Goal: Register for event/course

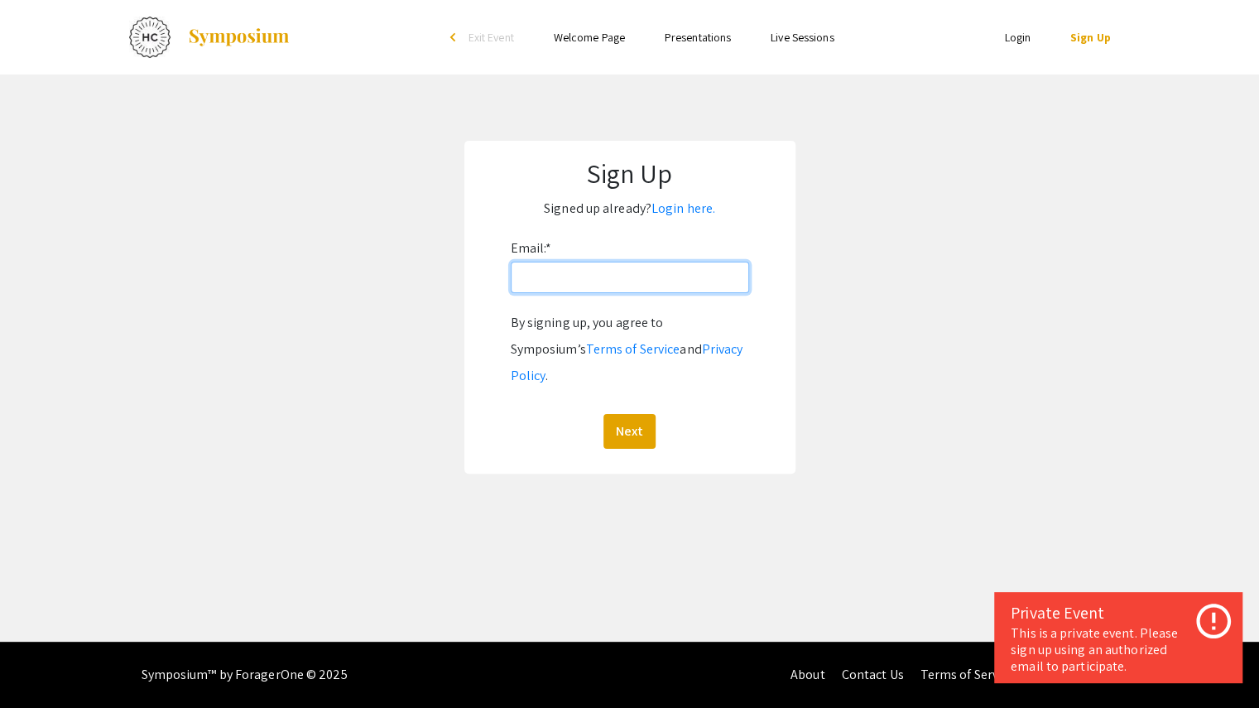
click at [590, 272] on input "Email: *" at bounding box center [630, 277] width 238 height 31
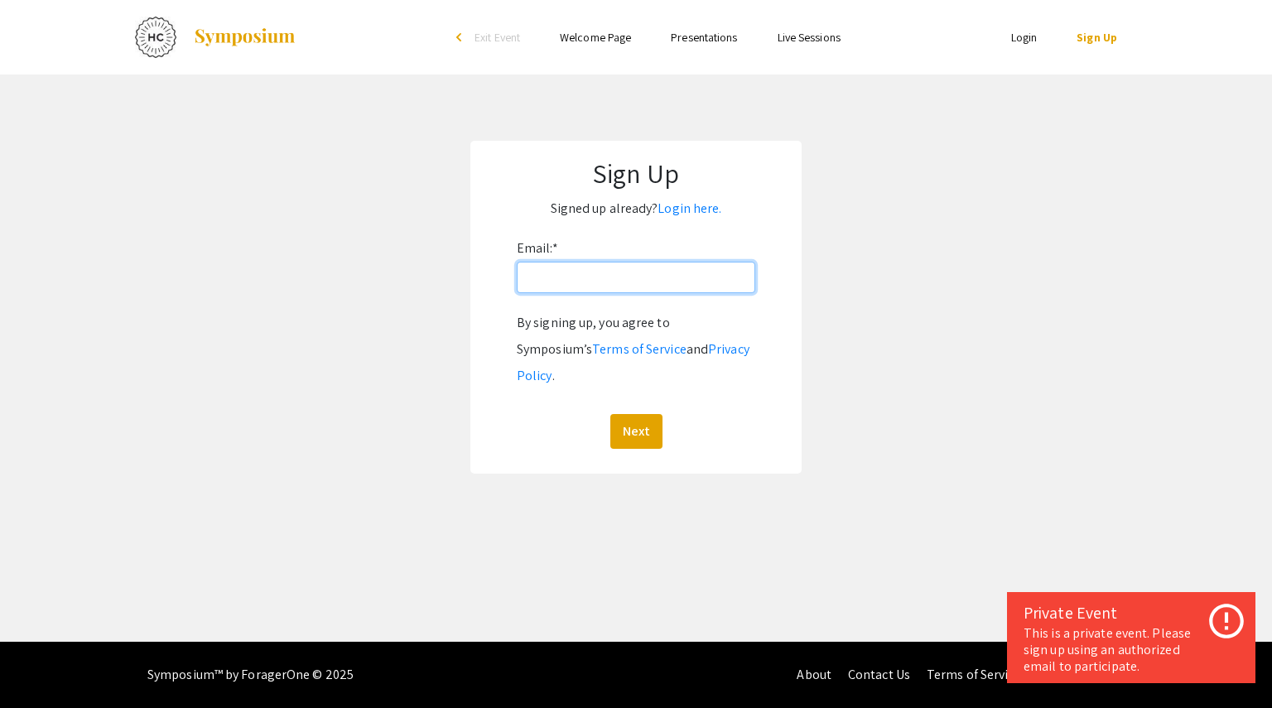
type input "[EMAIL_ADDRESS][DOMAIN_NAME]"
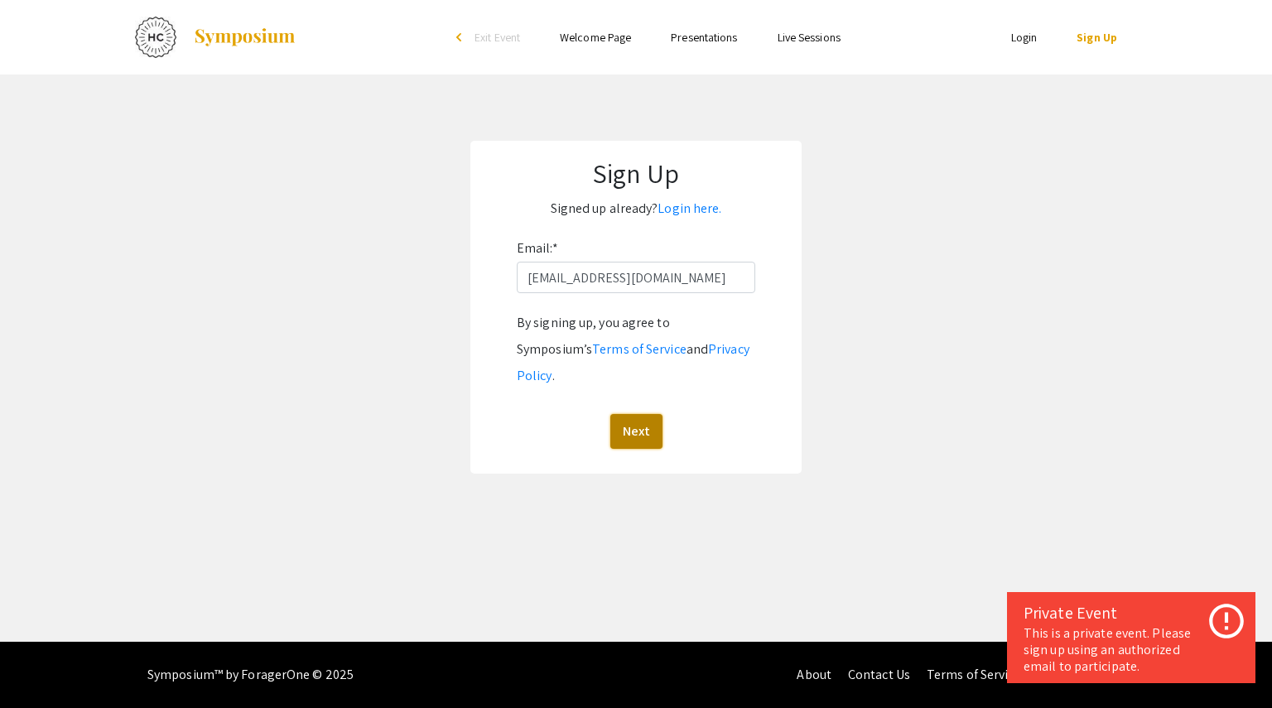
click at [641, 414] on button "Next" at bounding box center [636, 431] width 52 height 35
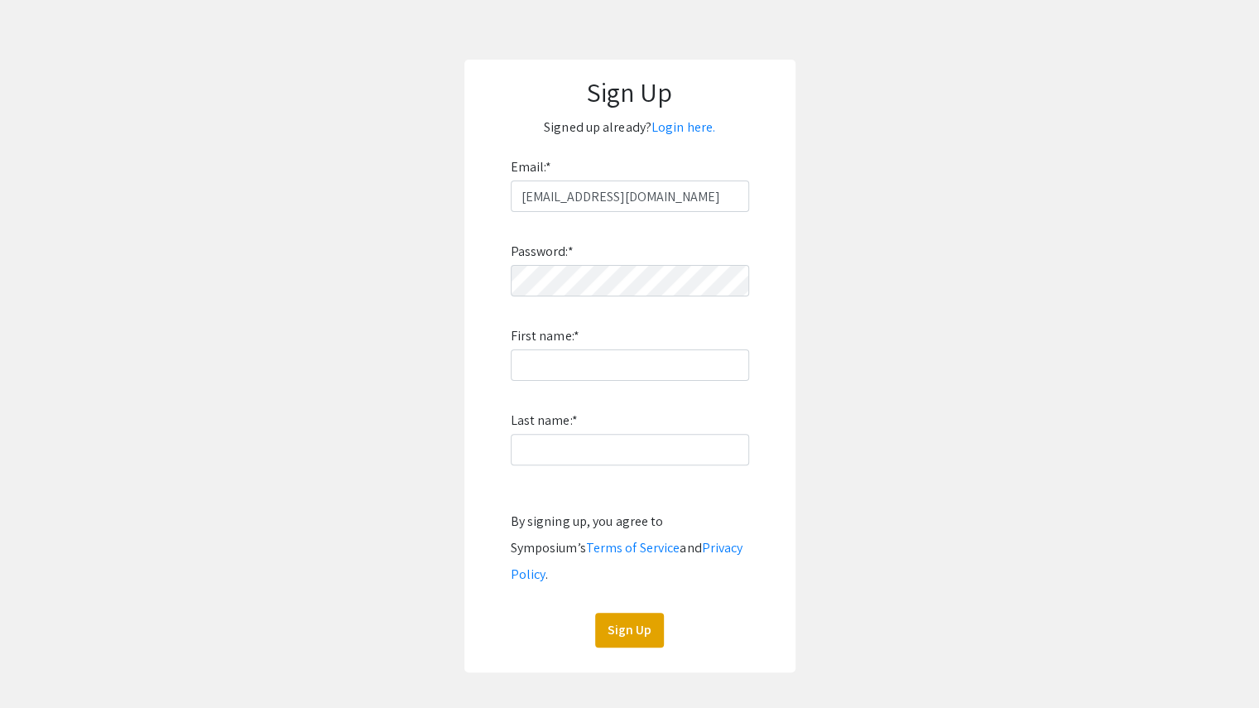
scroll to position [64, 0]
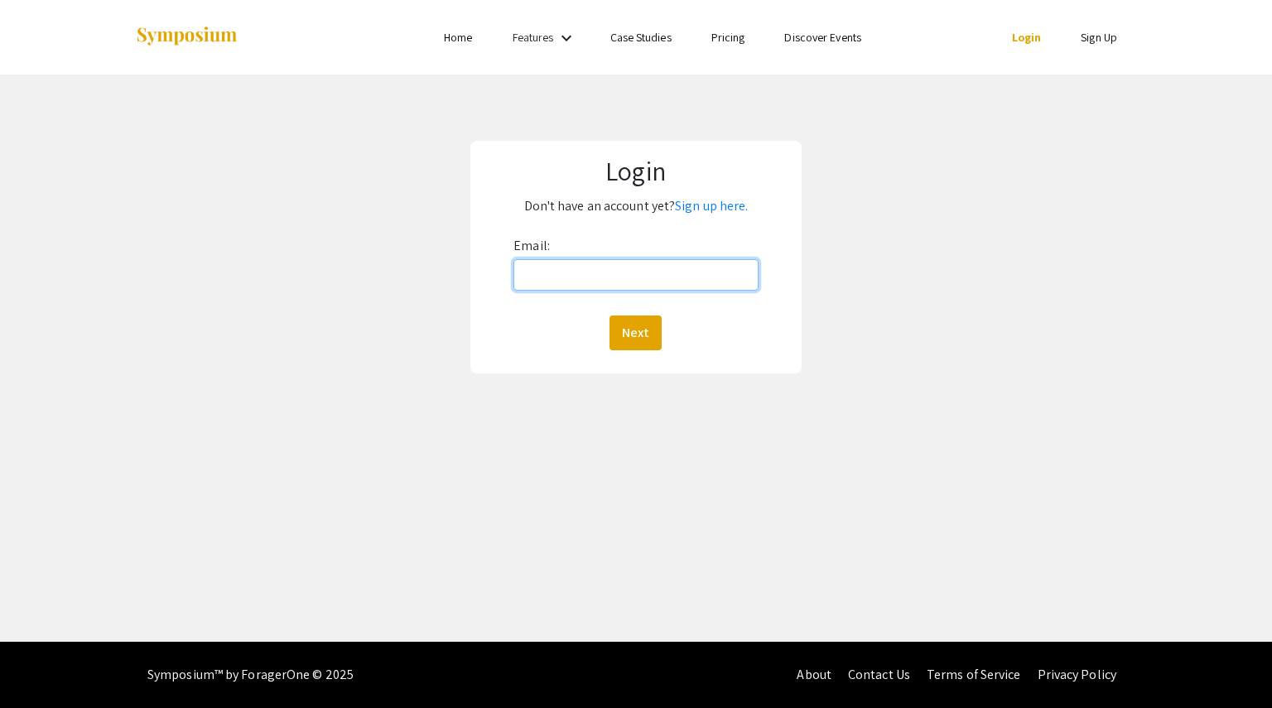
click at [607, 274] on input "Email:" at bounding box center [635, 274] width 244 height 31
type input "[EMAIL_ADDRESS][DOMAIN_NAME]"
click at [637, 333] on button "Next" at bounding box center [635, 332] width 52 height 35
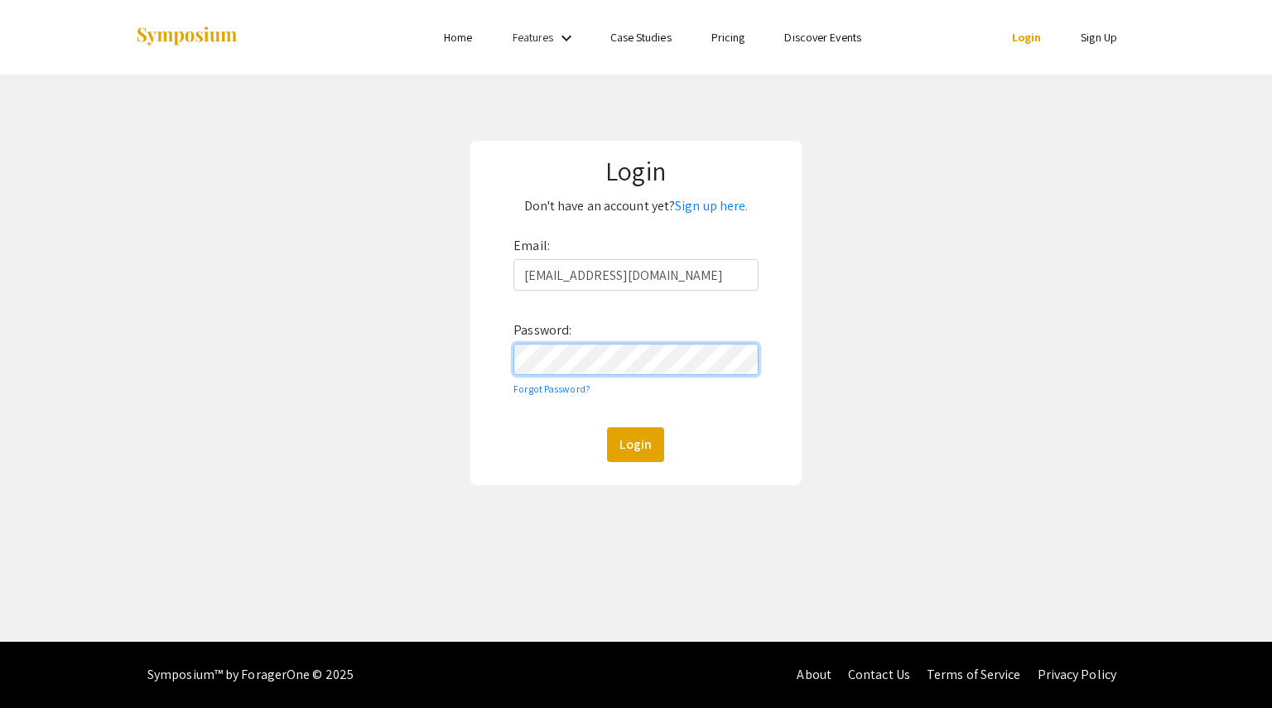
click at [607, 427] on button "Login" at bounding box center [635, 444] width 57 height 35
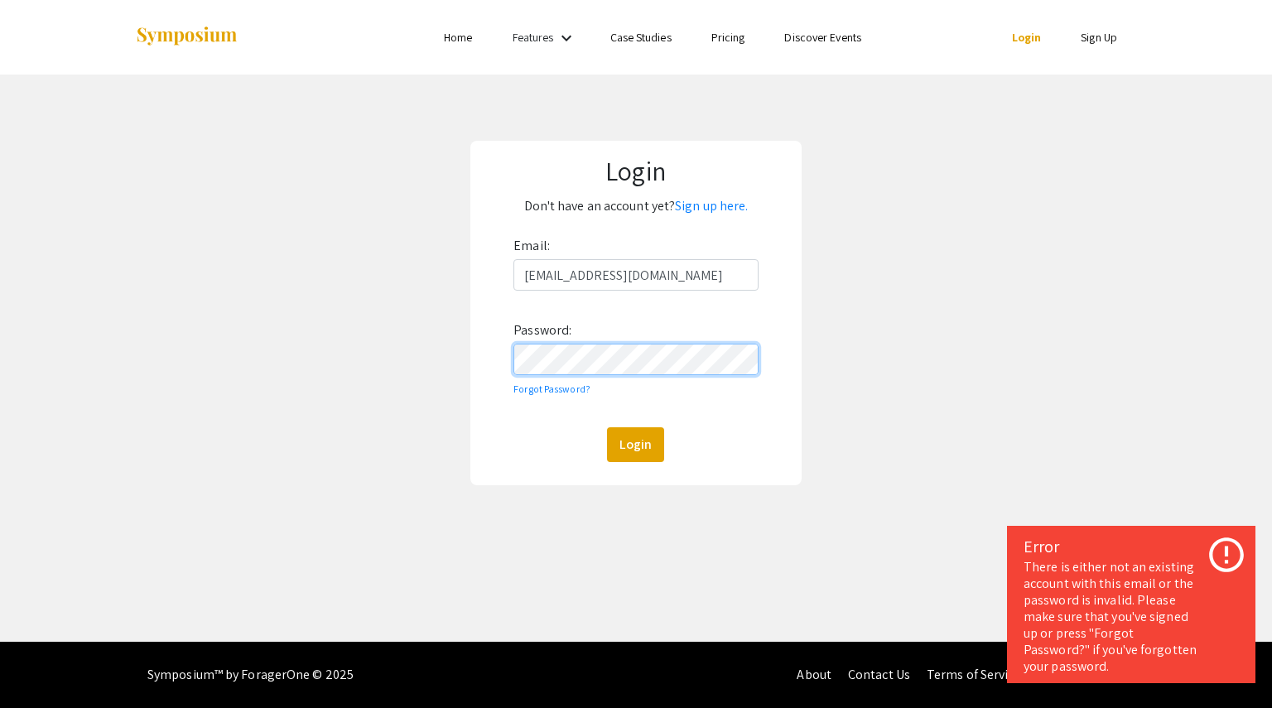
click at [411, 362] on div "Login Don't have an account yet? Sign up here. Email: zhaosop@oregonstate.edu P…" at bounding box center [636, 313] width 1297 height 477
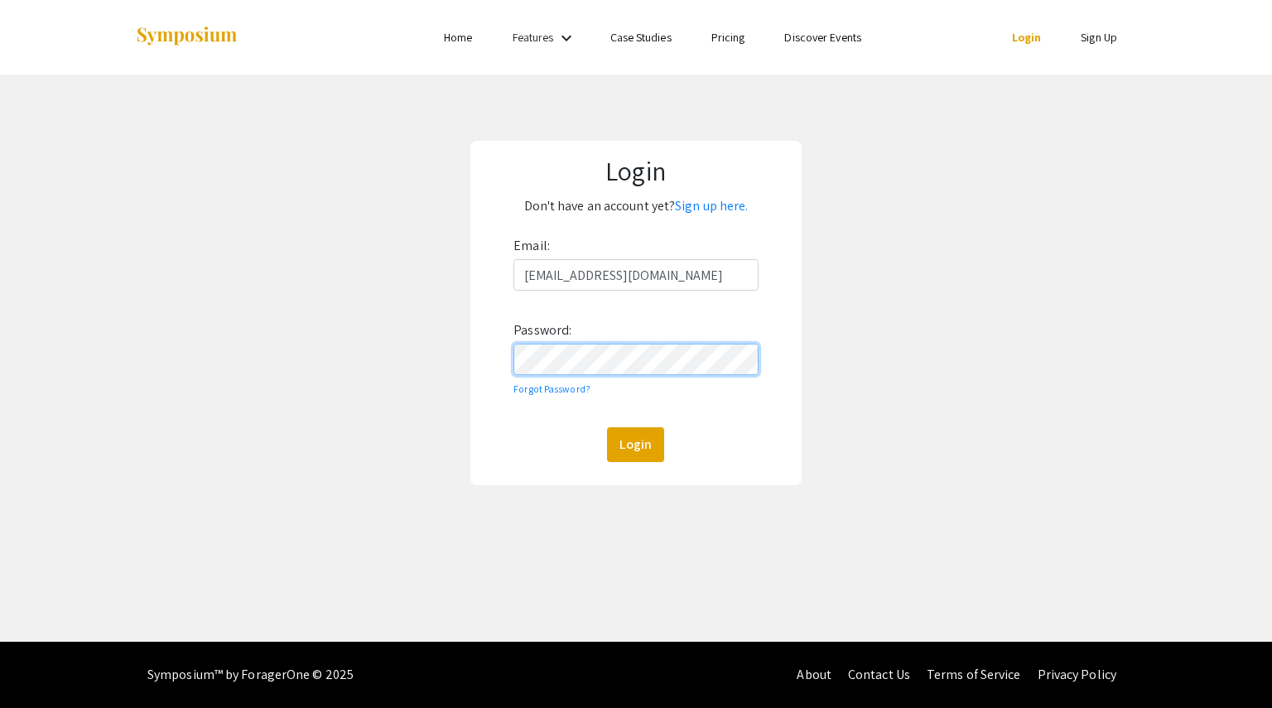
click at [607, 427] on button "Login" at bounding box center [635, 444] width 57 height 35
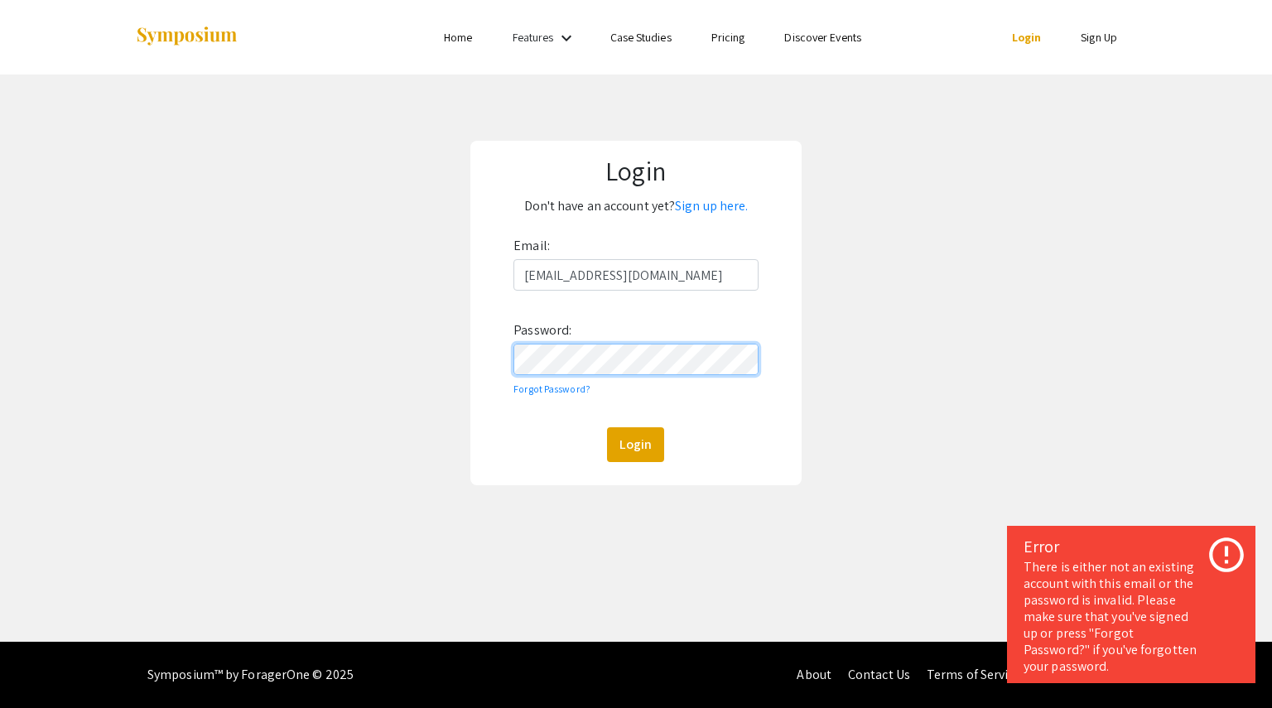
click at [348, 339] on div "Login Don't have an account yet? Sign up here. Email: zhaosop@oregonstate.edu P…" at bounding box center [636, 313] width 1297 height 477
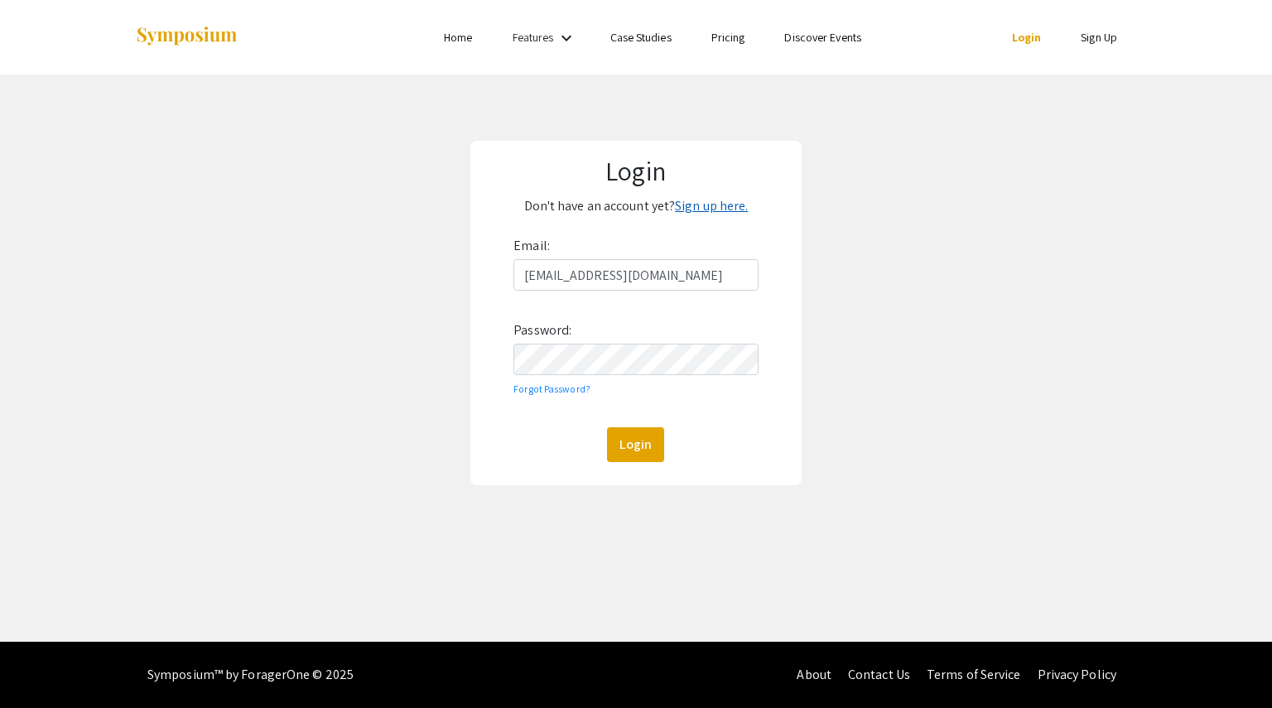
click at [717, 209] on link "Sign up here." at bounding box center [711, 205] width 73 height 17
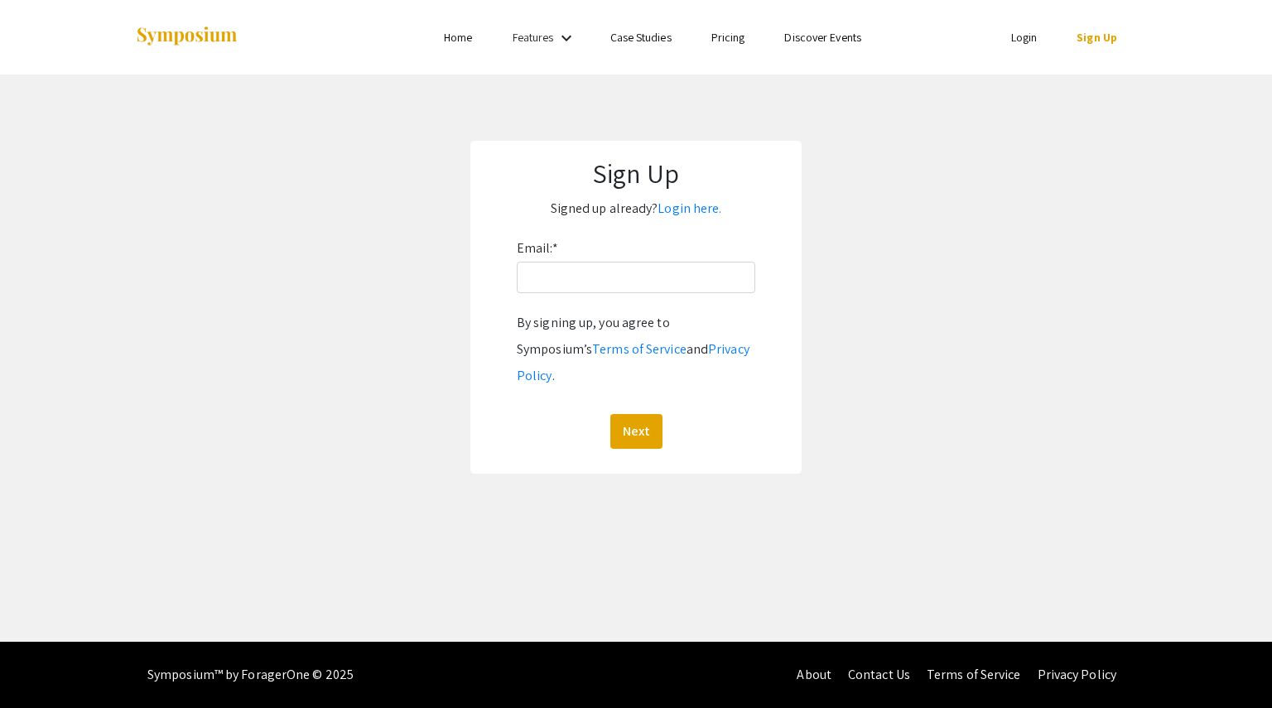
click at [614, 299] on div "Email: * By signing up, you agree to Symposium’s Terms of Service and Privacy P…" at bounding box center [636, 342] width 238 height 214
click at [614, 295] on div "Email: * By signing up, you agree to Symposium’s Terms of Service and Privacy P…" at bounding box center [636, 342] width 238 height 214
click at [614, 294] on div "Email: * By signing up, you agree to Symposium’s Terms of Service and Privacy P…" at bounding box center [636, 342] width 238 height 214
click at [631, 277] on input "Email: *" at bounding box center [636, 277] width 238 height 31
type input "zhaosop@oregonstate.edu"
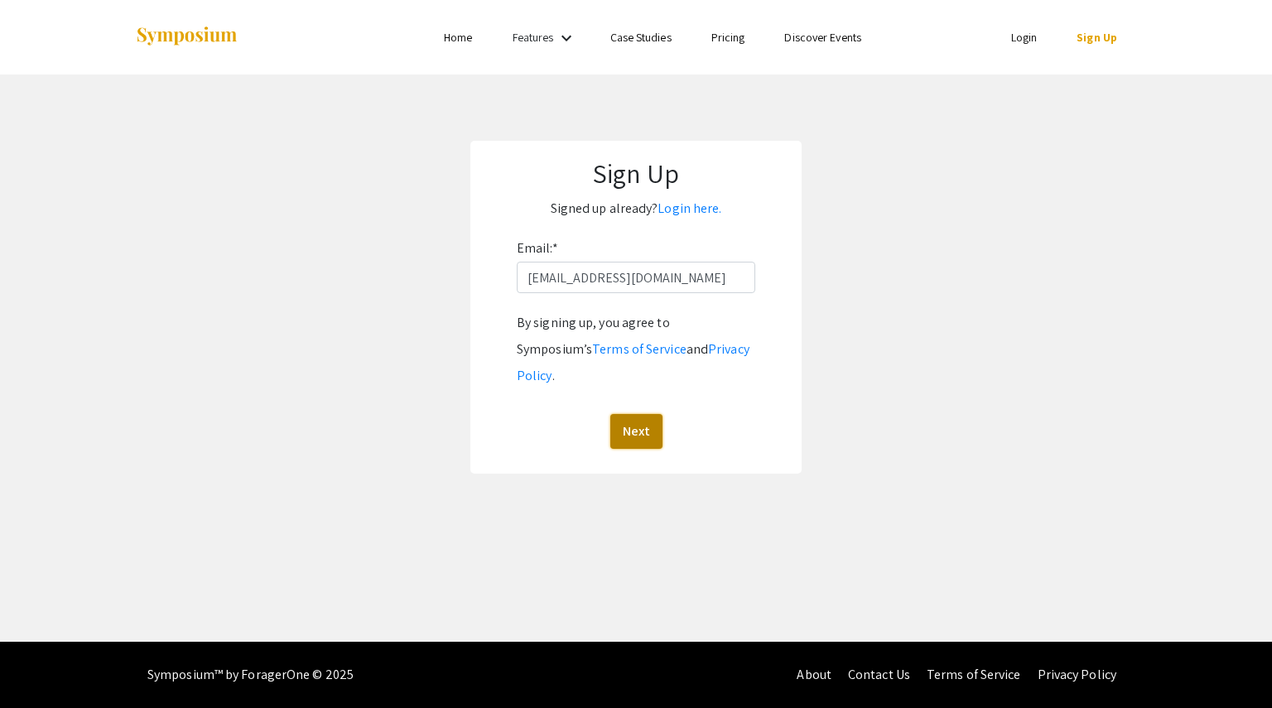
click at [632, 414] on button "Next" at bounding box center [636, 431] width 52 height 35
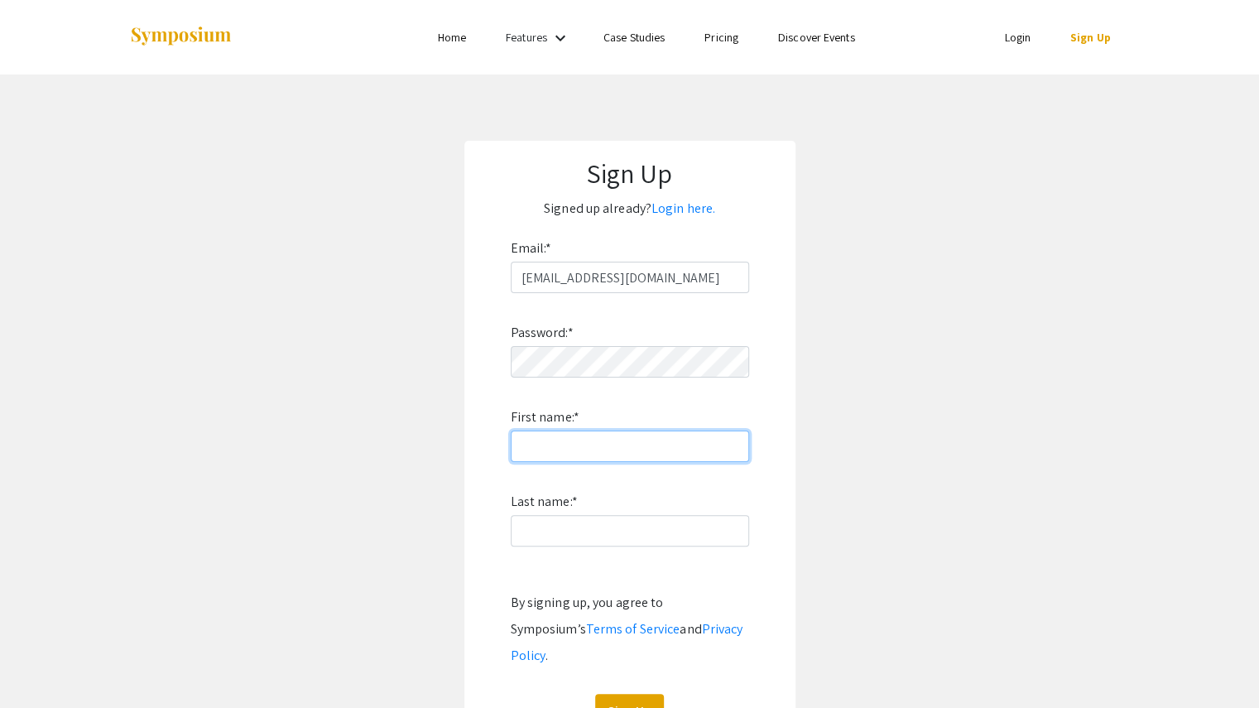
click at [571, 443] on input "First name: *" at bounding box center [630, 446] width 238 height 31
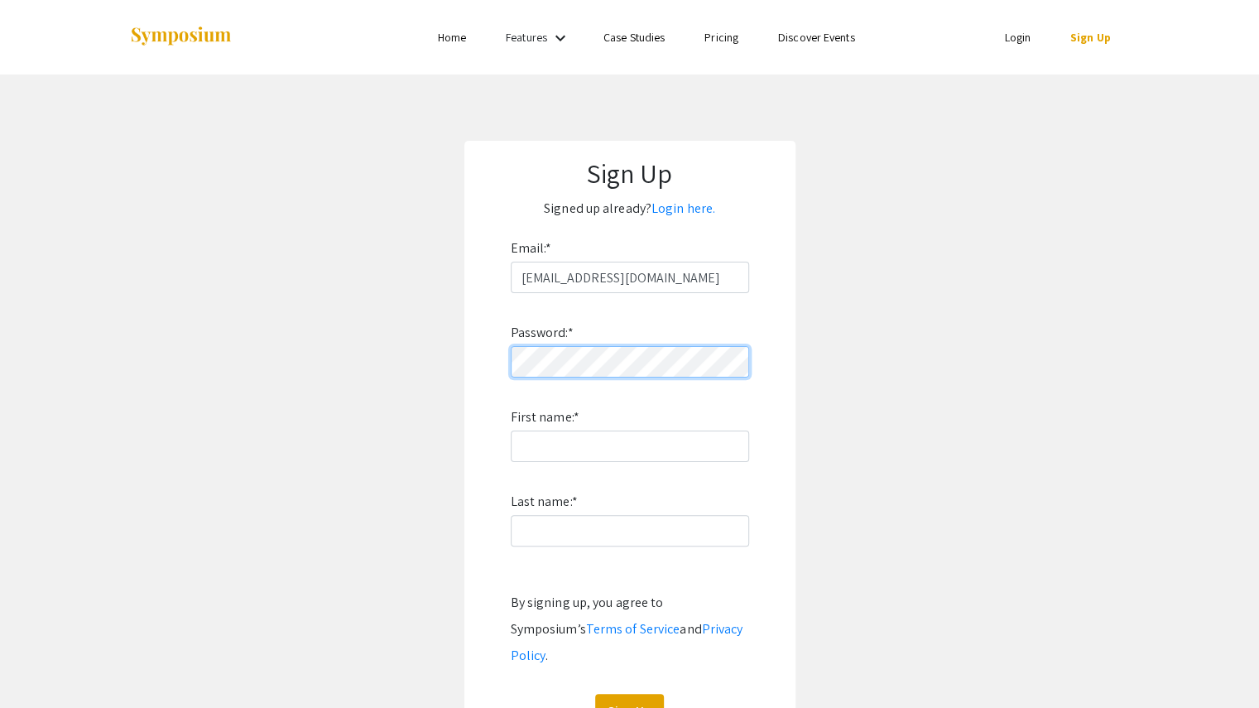
click at [441, 354] on app-signup "Sign Up Signed up already? Login here. Email: * zhaosop@oregonstate.edu Passwor…" at bounding box center [629, 447] width 1259 height 613
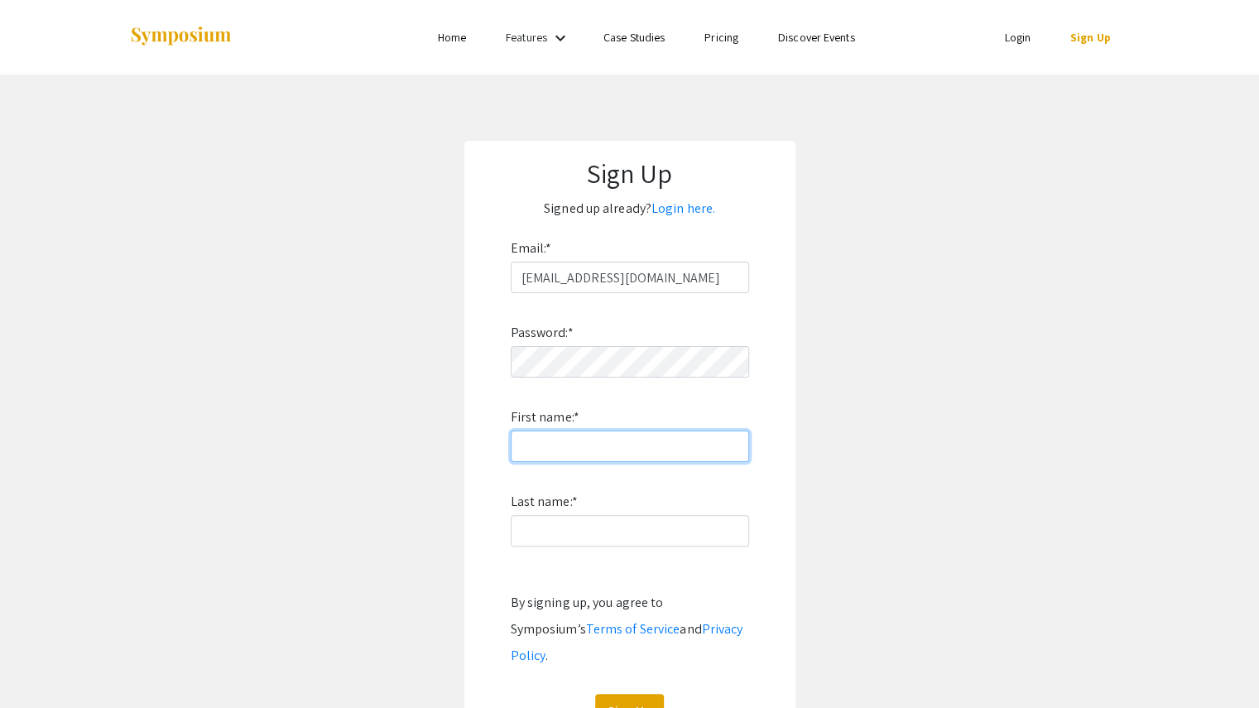
click at [537, 450] on input "First name: *" at bounding box center [630, 446] width 238 height 31
type input "Sophia"
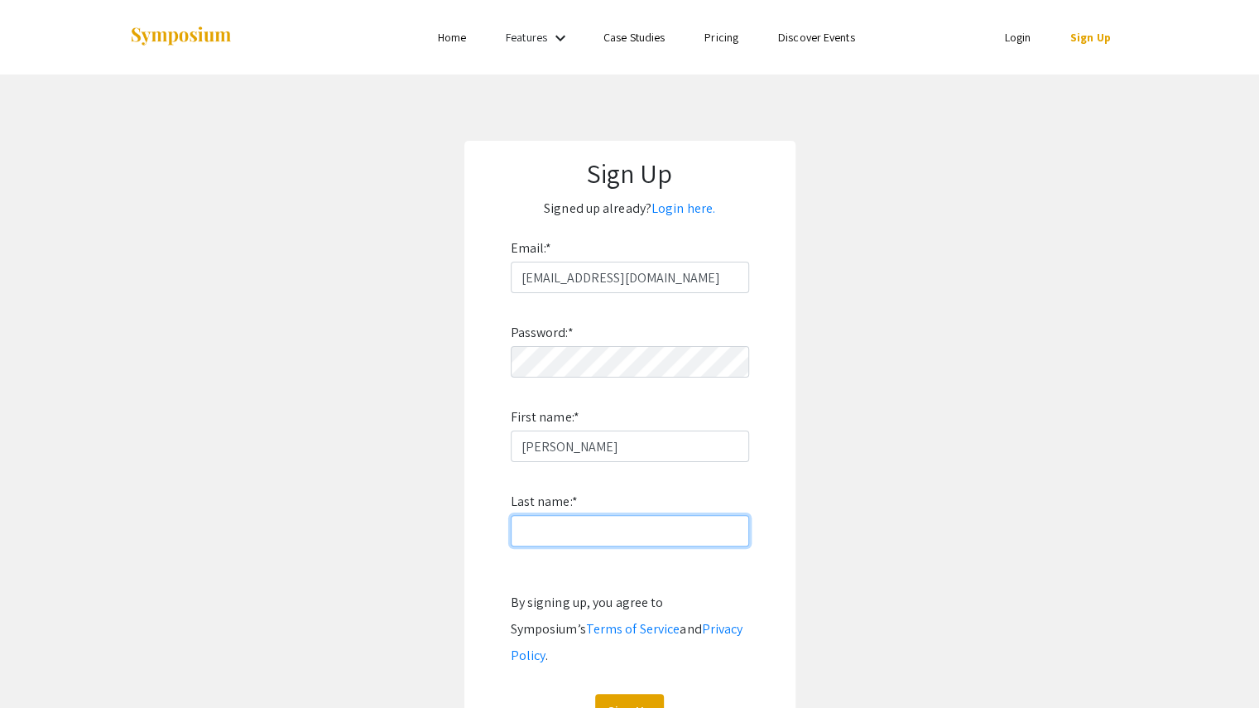
click at [593, 539] on input "Last name: *" at bounding box center [630, 530] width 238 height 31
type input "Zhao"
click at [624, 694] on button "Sign Up" at bounding box center [629, 711] width 69 height 35
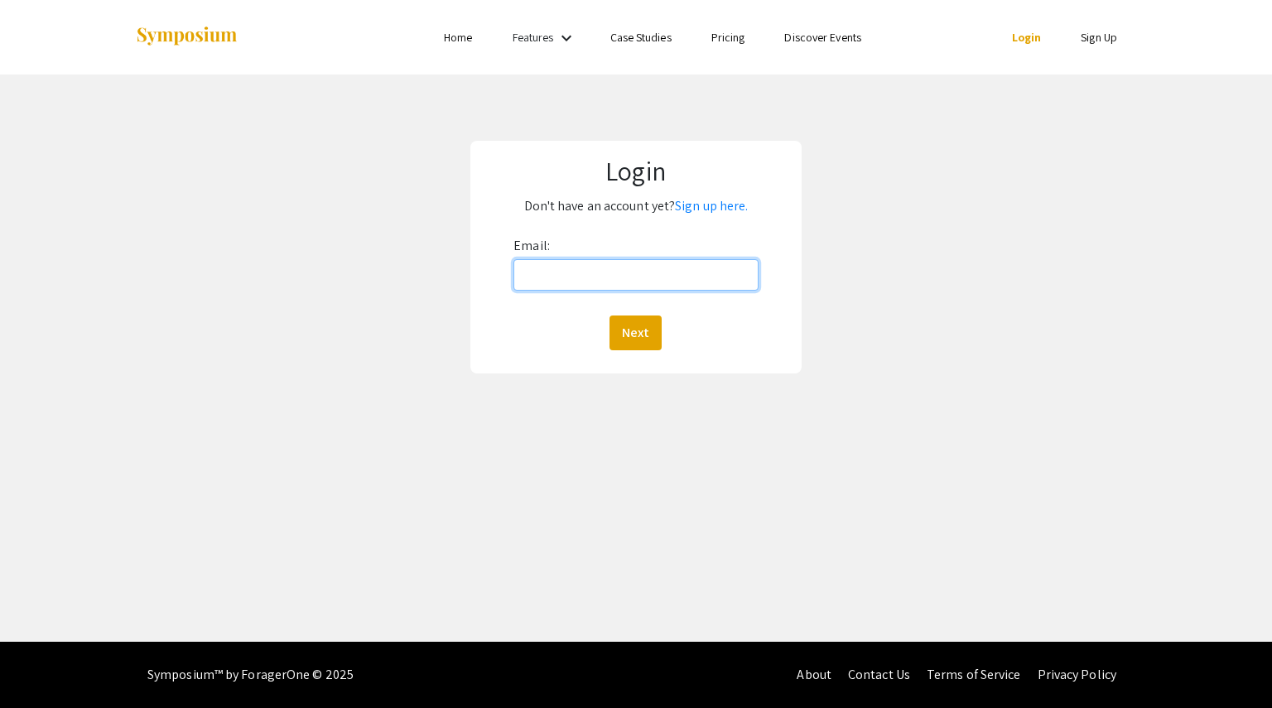
click at [634, 272] on input "Email:" at bounding box center [635, 274] width 244 height 31
type input "[EMAIL_ADDRESS][DOMAIN_NAME]"
click at [633, 325] on button "Next" at bounding box center [635, 332] width 52 height 35
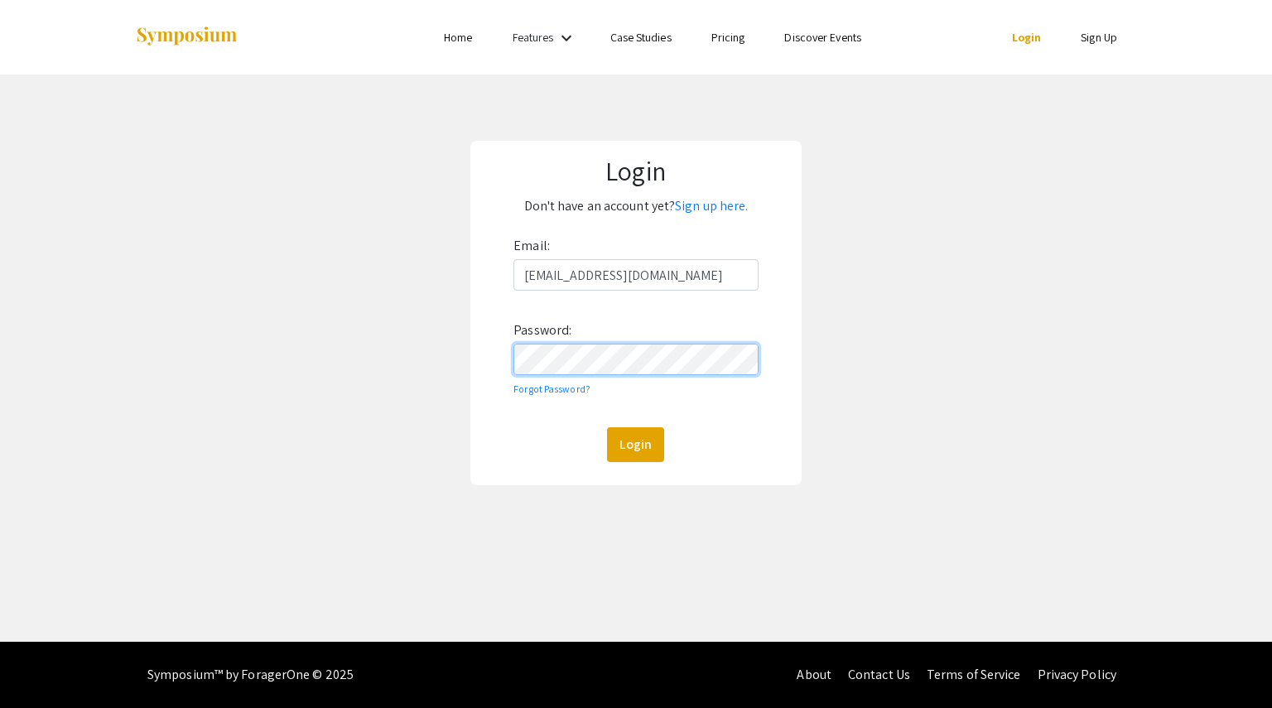
click at [607, 427] on button "Login" at bounding box center [635, 444] width 57 height 35
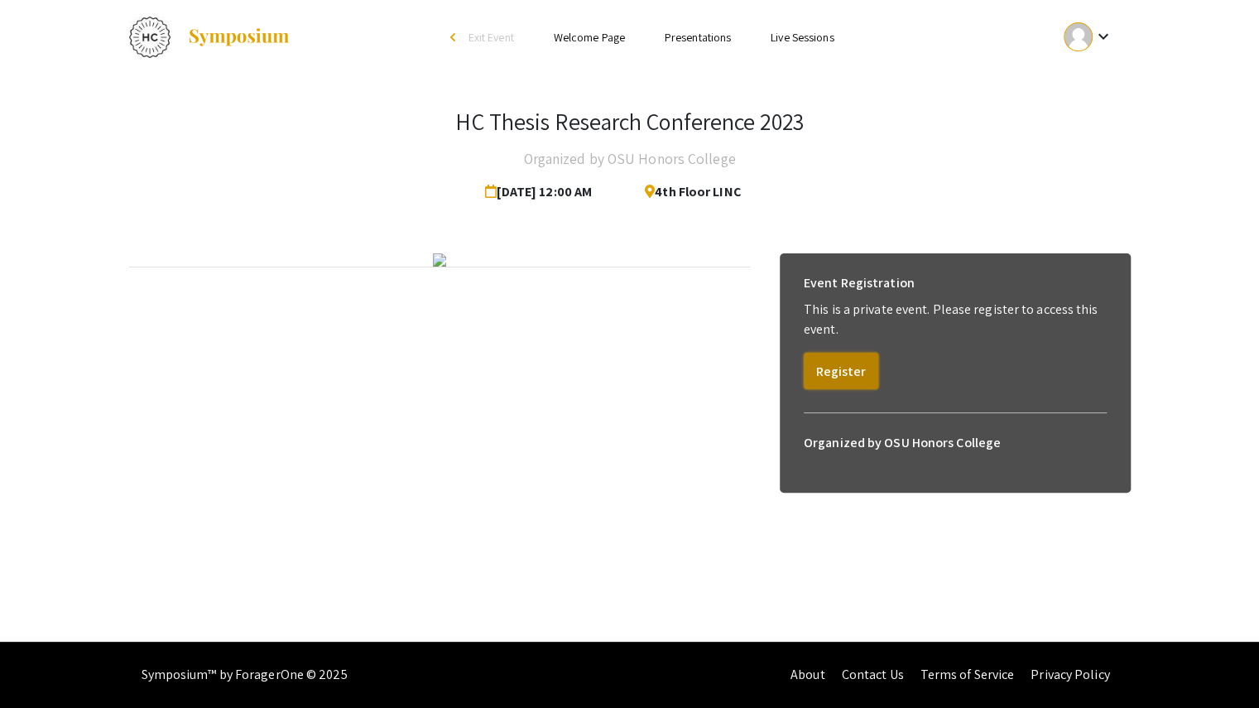
click at [854, 375] on button "Register" at bounding box center [841, 371] width 75 height 36
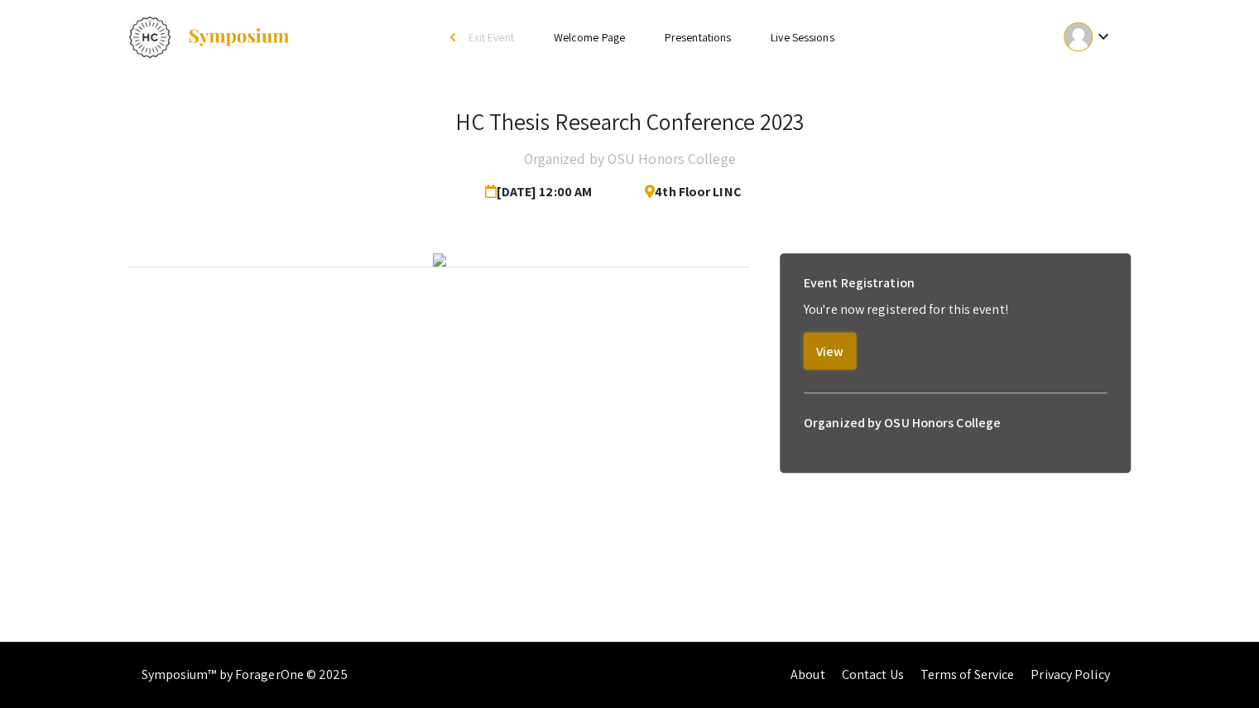
click at [840, 347] on button "View" at bounding box center [830, 351] width 52 height 36
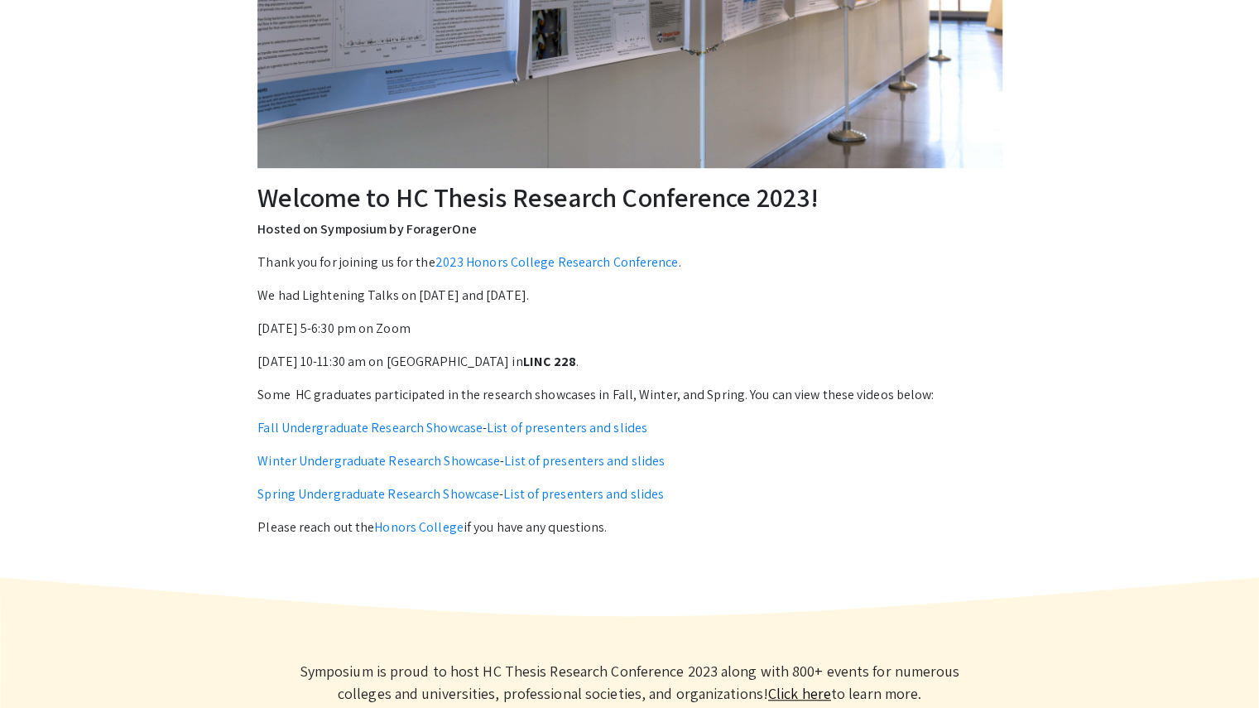
scroll to position [416, 0]
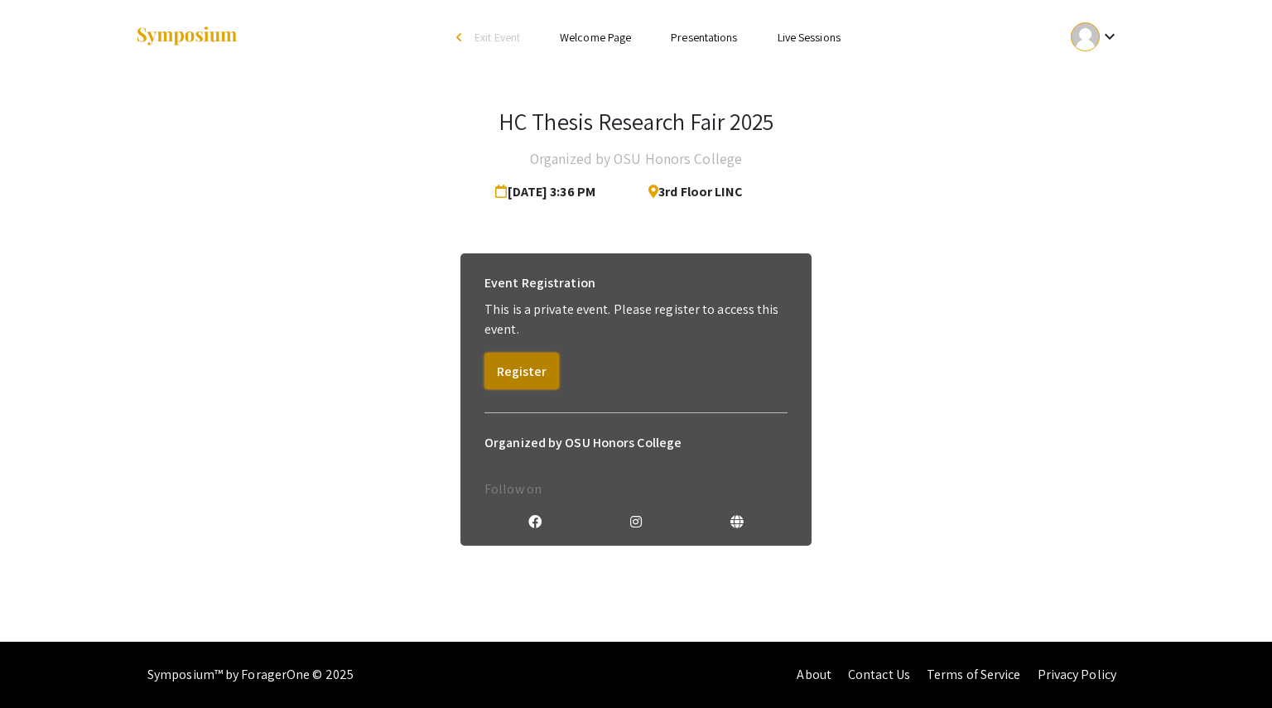
click at [512, 362] on button "Register" at bounding box center [521, 371] width 75 height 36
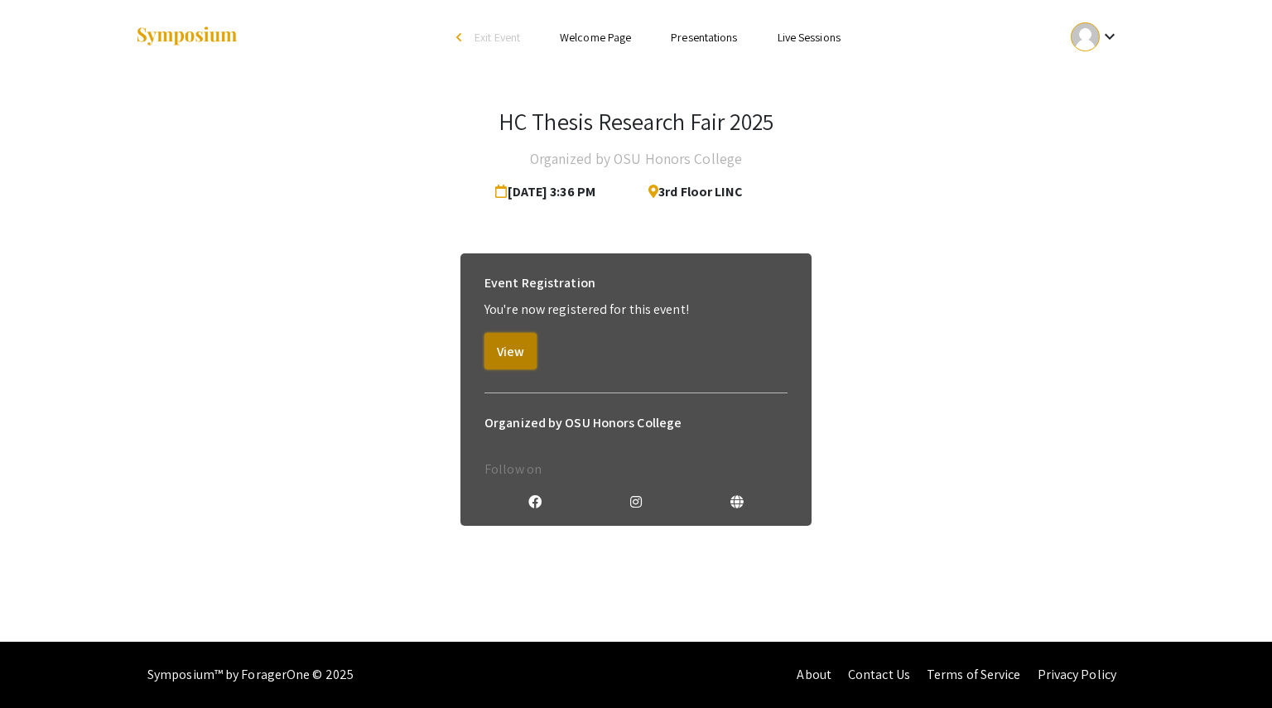
click at [512, 349] on button "View" at bounding box center [510, 351] width 52 height 36
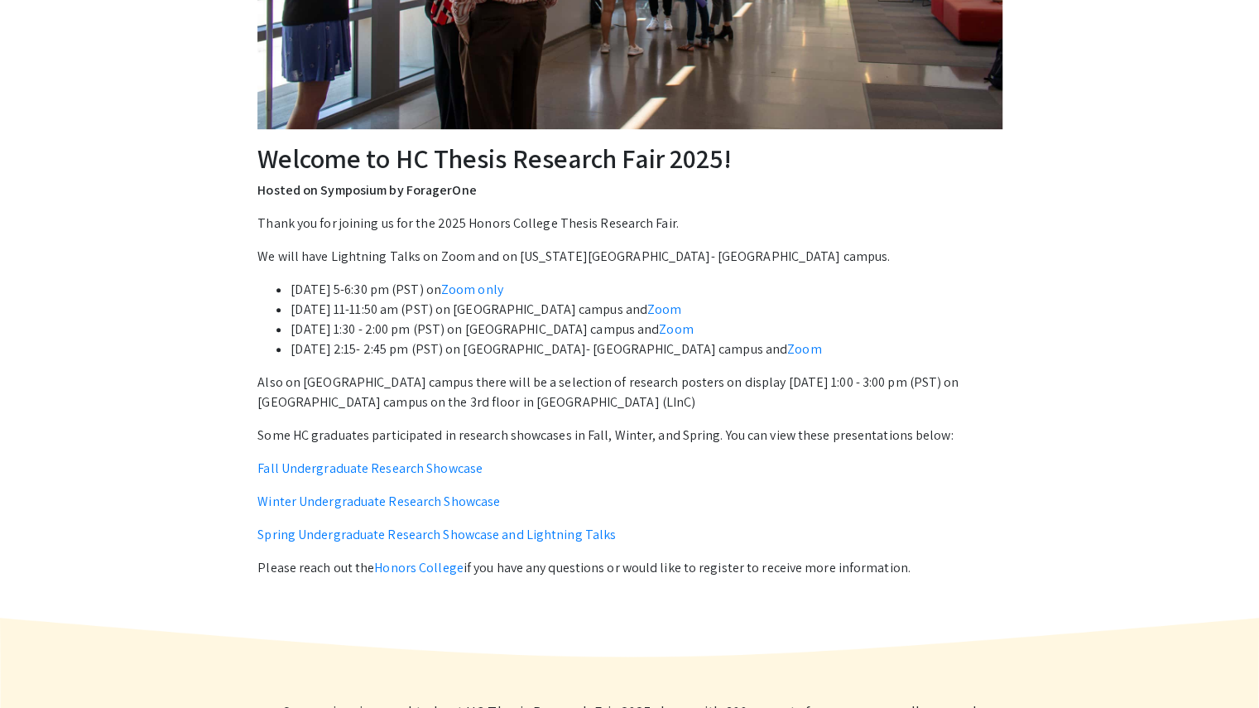
scroll to position [509, 0]
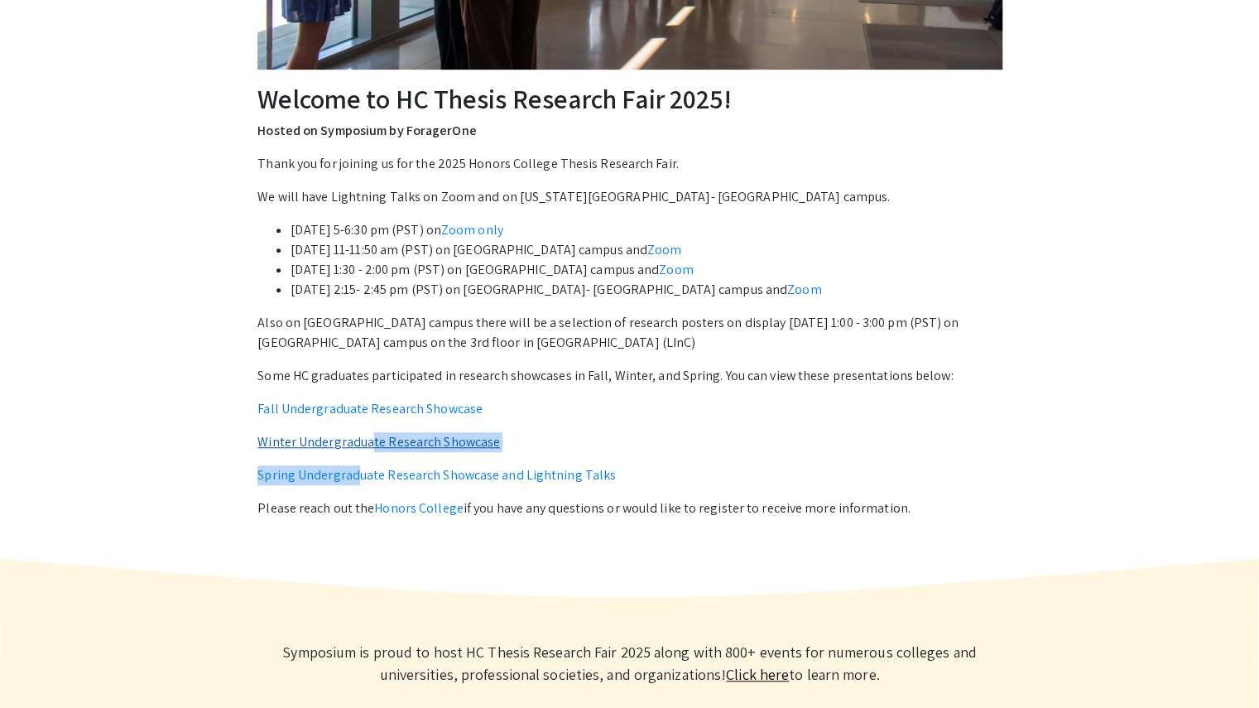
drag, startPoint x: 359, startPoint y: 463, endPoint x: 369, endPoint y: 441, distance: 23.7
click at [369, 441] on div "Thank you for joining us for the 2025 Honors College Thesis Research Fair. We w…" at bounding box center [630, 336] width 744 height 364
click at [578, 405] on p "Fall Undergraduate Research Showcase" at bounding box center [630, 409] width 744 height 20
